Goal: Information Seeking & Learning: Understand process/instructions

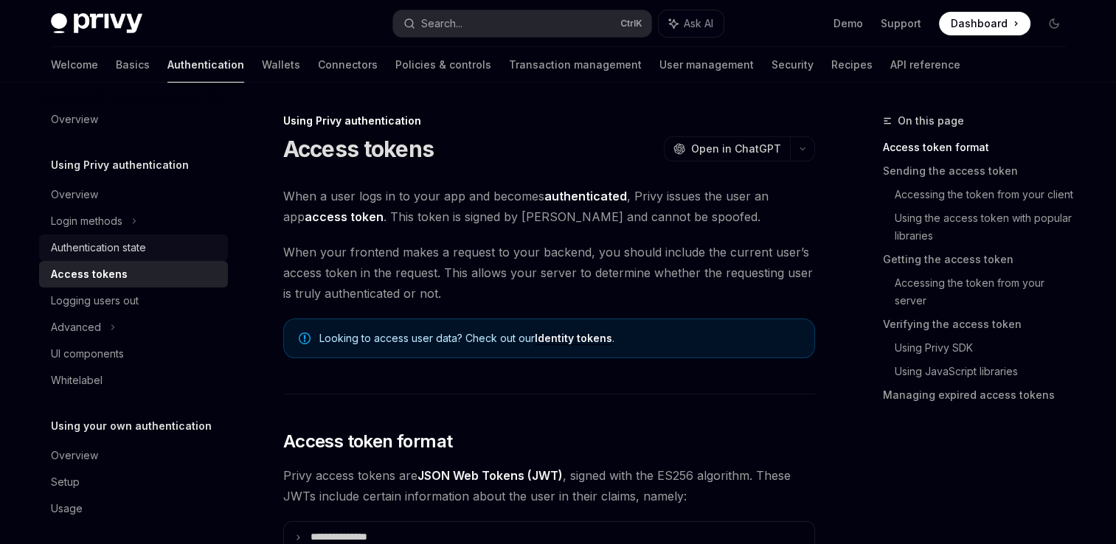
click at [125, 249] on div "Authentication state" at bounding box center [98, 248] width 95 height 18
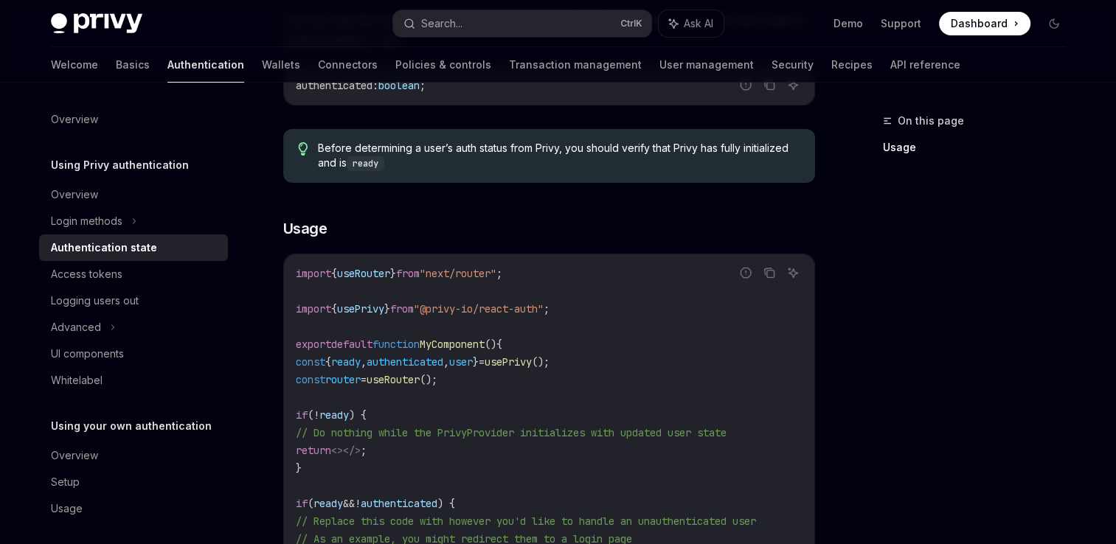
scroll to position [710, 0]
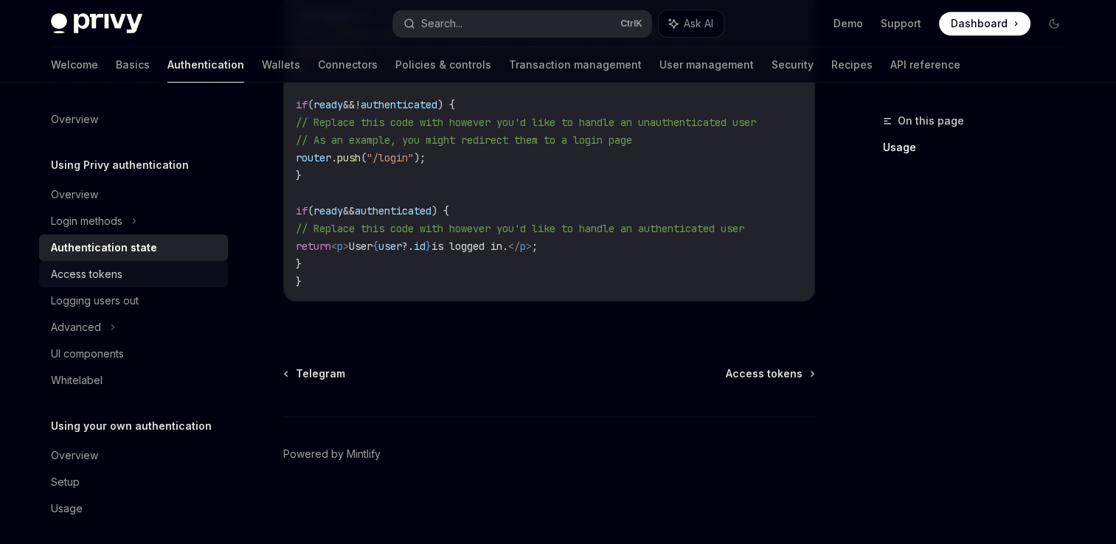
click at [92, 279] on div "Access tokens" at bounding box center [87, 275] width 72 height 18
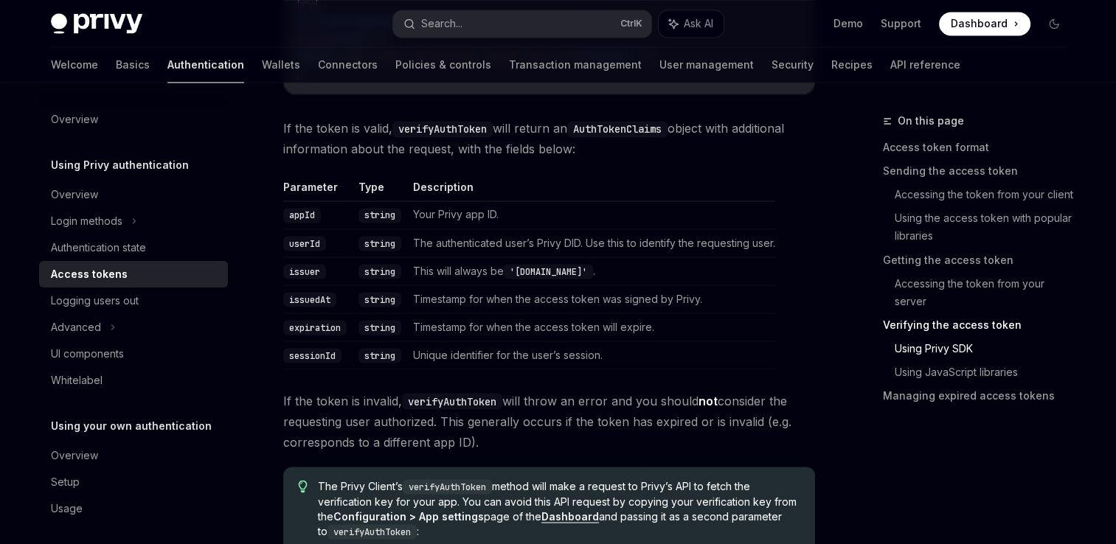
scroll to position [2543, 0]
click at [302, 243] on code "userId" at bounding box center [304, 243] width 43 height 15
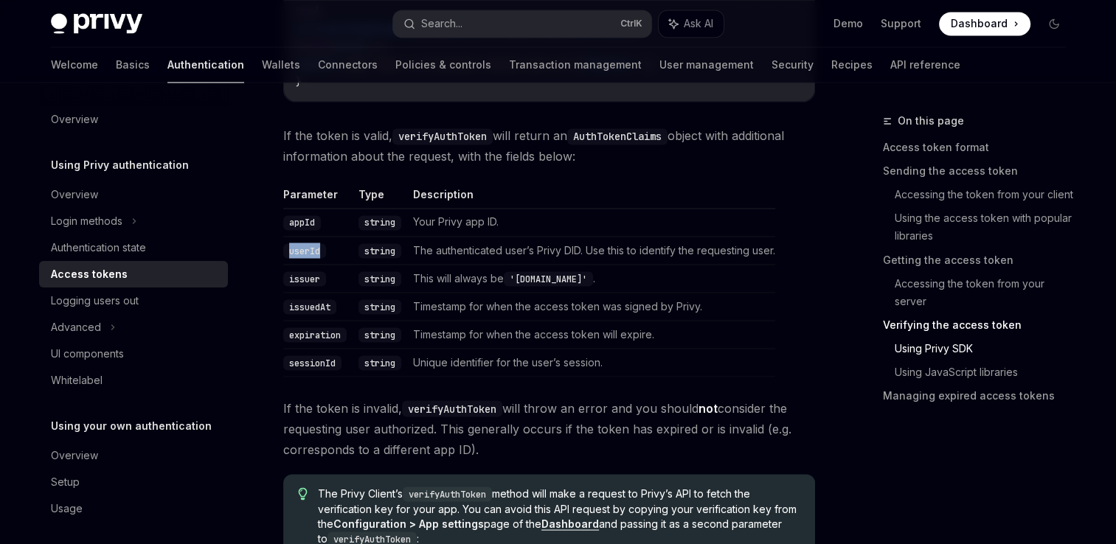
click at [295, 246] on code "userId" at bounding box center [304, 250] width 43 height 15
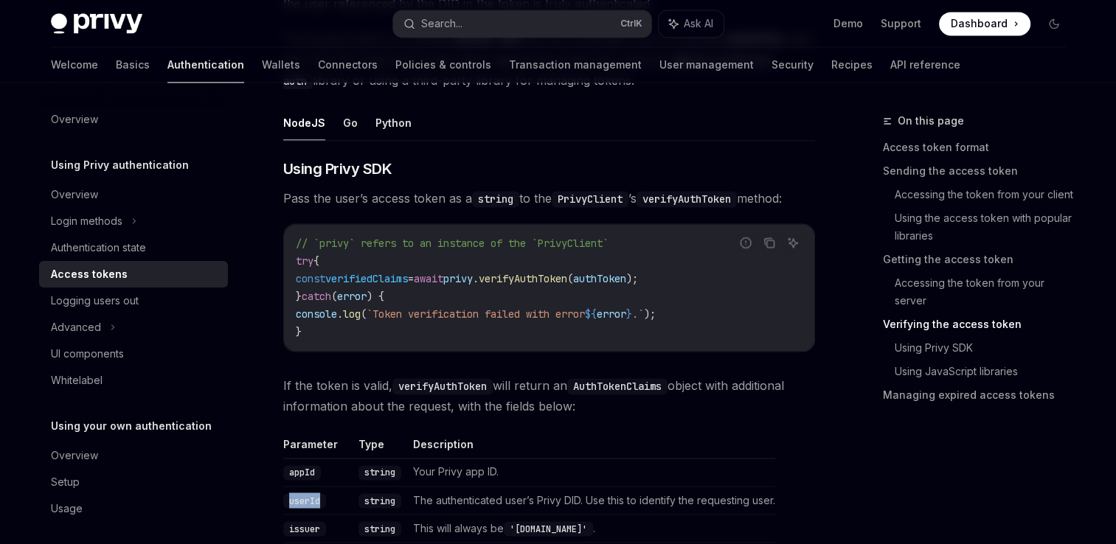
scroll to position [2285, 0]
click at [401, 117] on button "Python" at bounding box center [393, 123] width 36 height 35
type textarea "*"
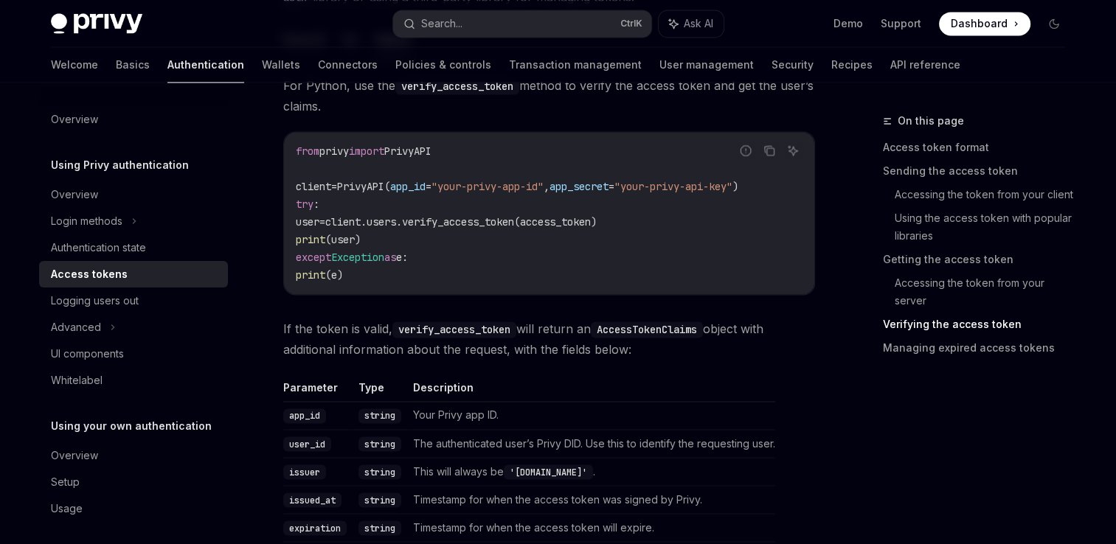
scroll to position [2368, 0]
